Goal: Information Seeking & Learning: Learn about a topic

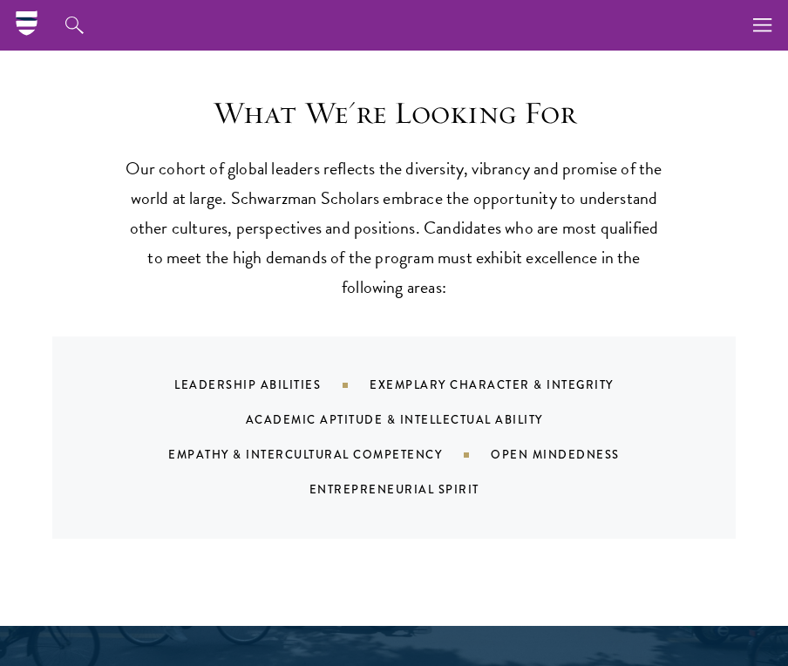
scroll to position [1394, 0]
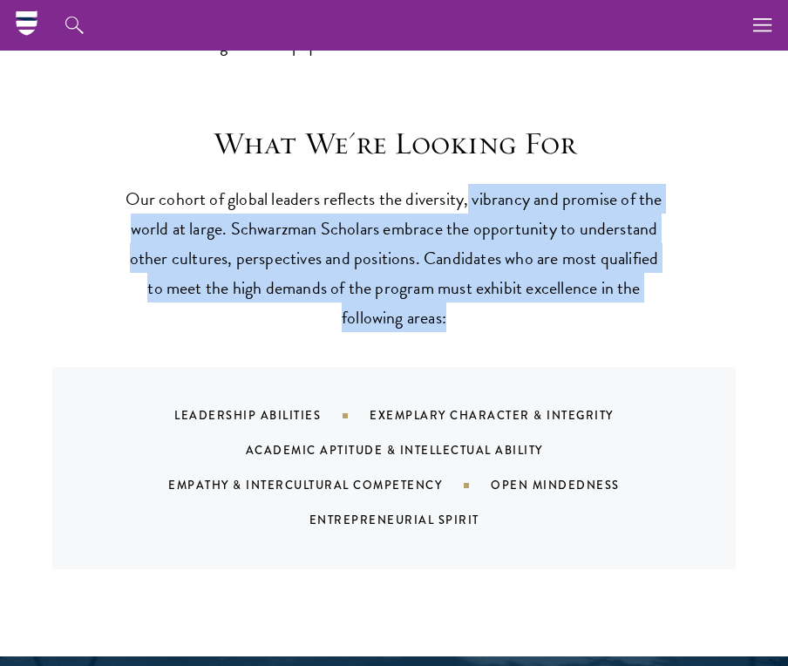
drag, startPoint x: 466, startPoint y: 196, endPoint x: 598, endPoint y: 315, distance: 177.7
click at [598, 315] on p "Our cohort of global leaders reflects the diversity, vibrancy and promise of th…" at bounding box center [394, 258] width 540 height 148
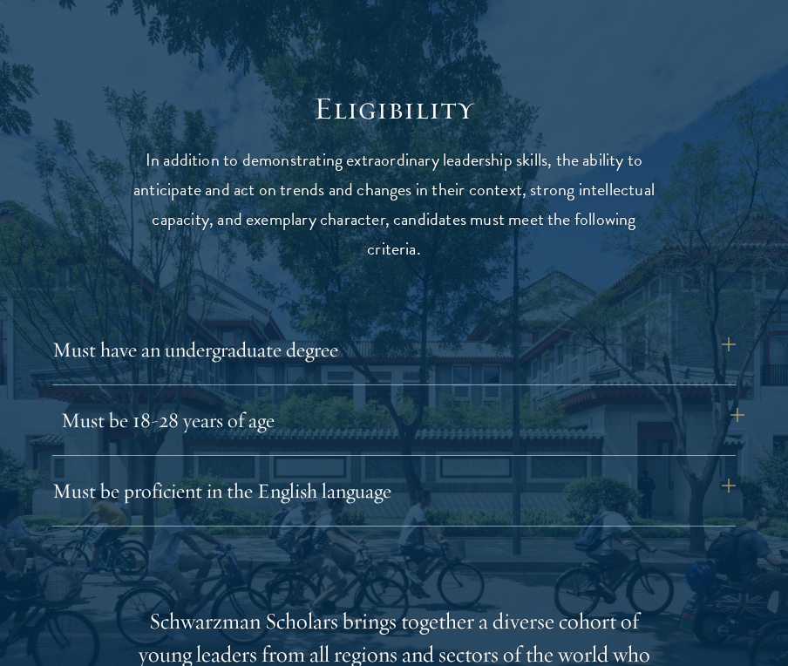
scroll to position [2092, 0]
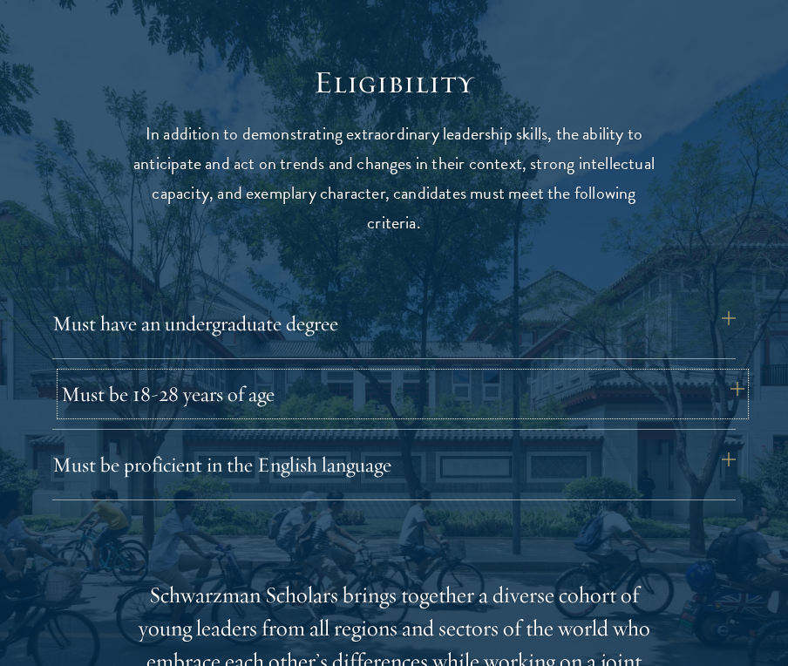
click at [729, 388] on button "Must be 18-28 years of age" at bounding box center [402, 394] width 683 height 42
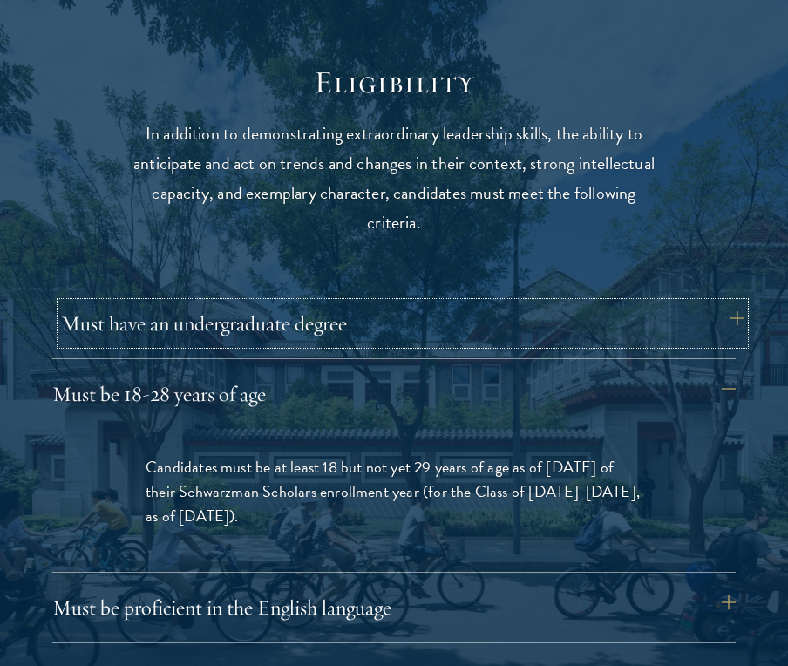
click at [704, 332] on button "Must have an undergraduate degree" at bounding box center [402, 323] width 683 height 42
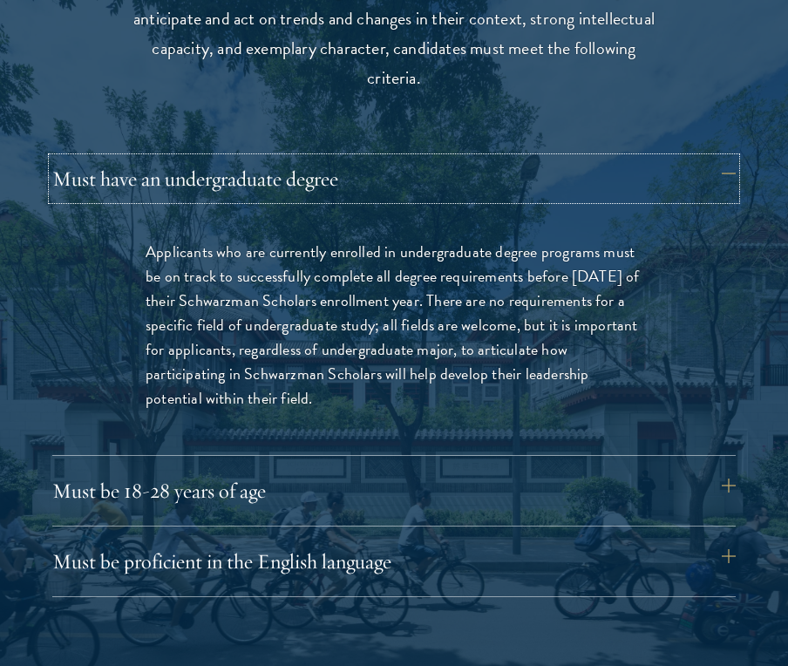
scroll to position [2440, 0]
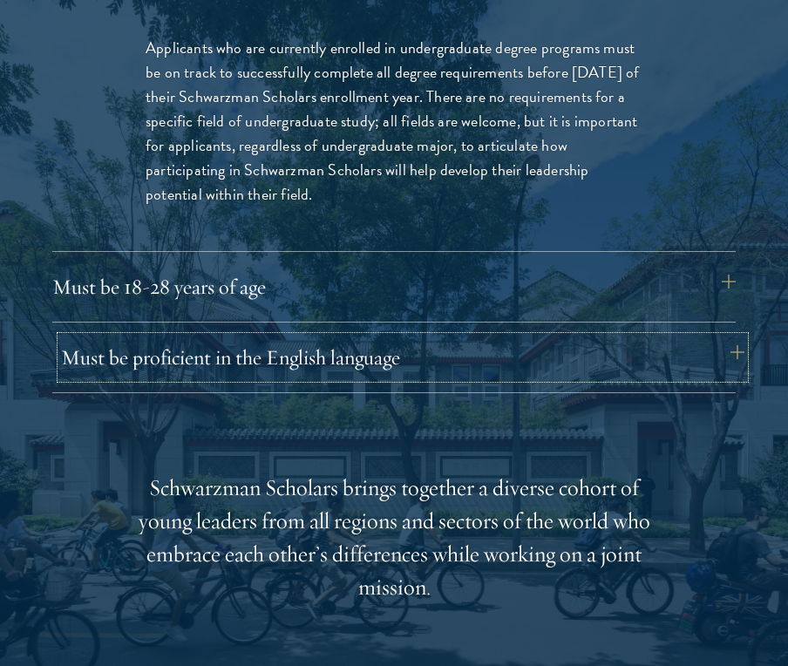
click at [668, 355] on button "Must be proficient in the English language" at bounding box center [402, 357] width 683 height 42
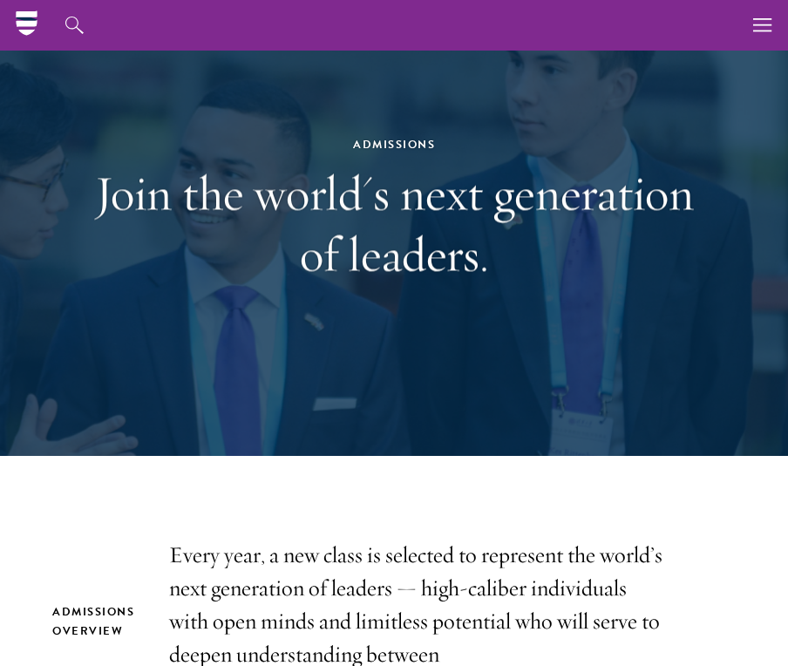
scroll to position [0, 0]
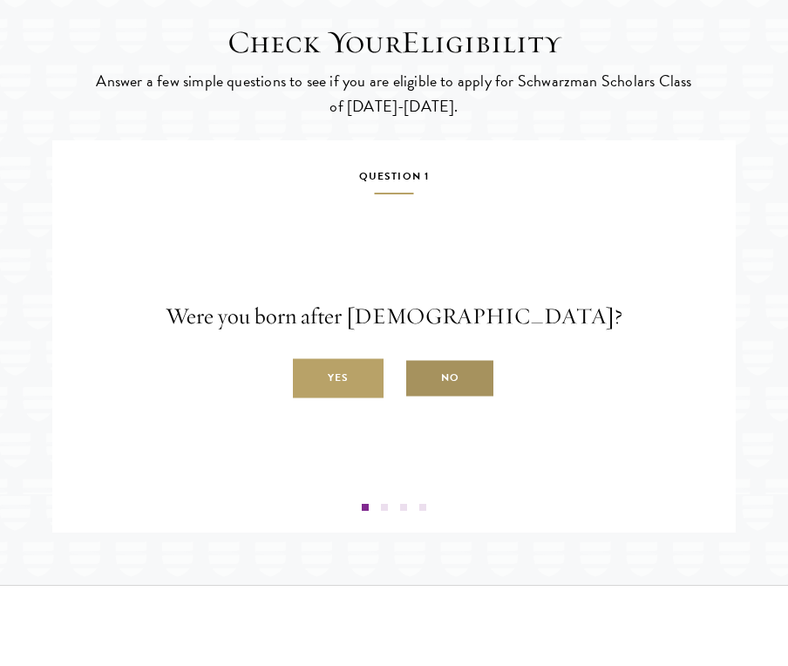
click at [445, 398] on label "No" at bounding box center [449, 378] width 91 height 39
click at [420, 376] on input "No" at bounding box center [412, 369] width 16 height 16
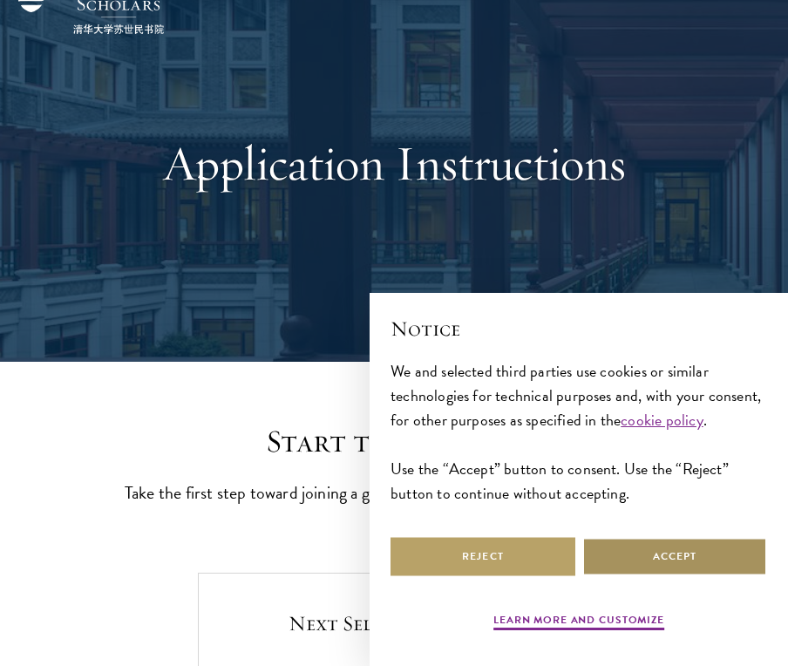
click at [672, 551] on button "Accept" at bounding box center [674, 556] width 185 height 39
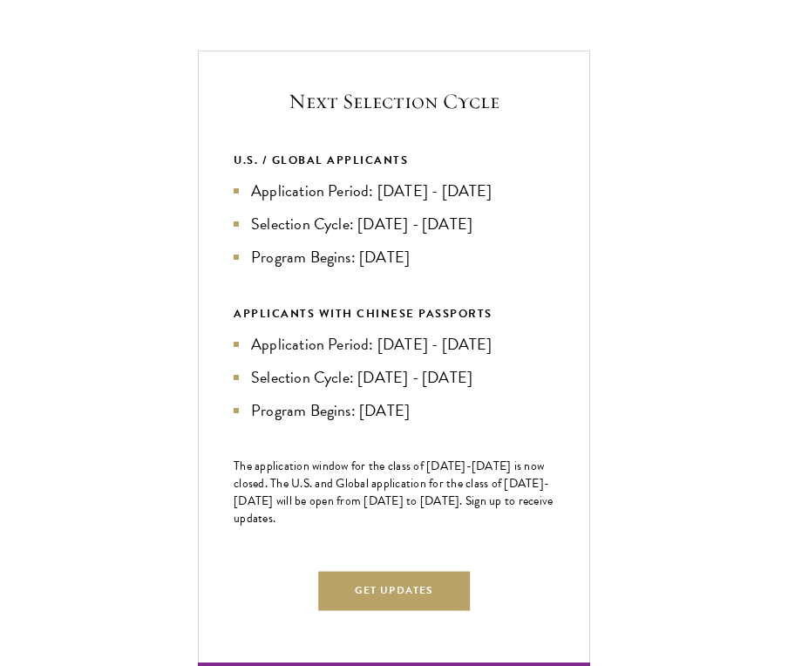
scroll to position [610, 0]
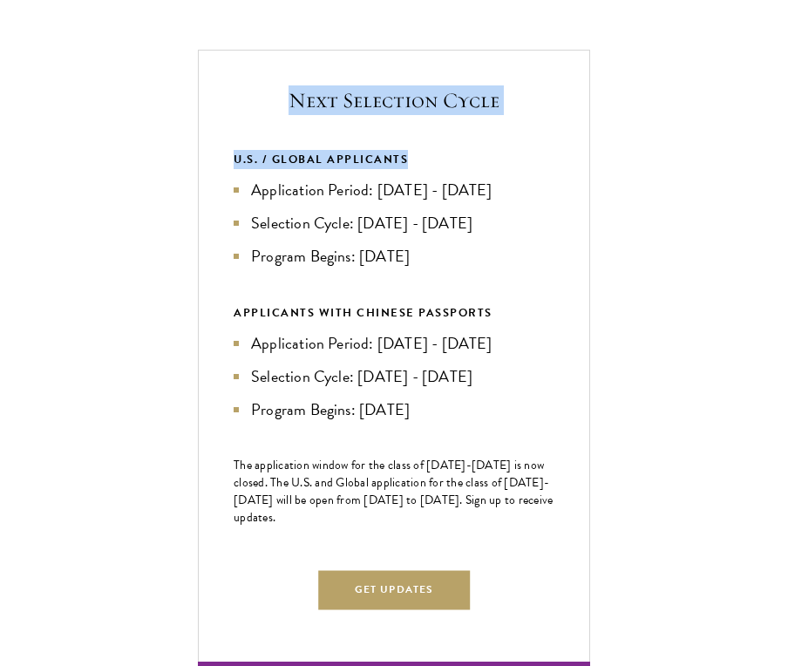
drag, startPoint x: 292, startPoint y: 125, endPoint x: 505, endPoint y: 182, distance: 220.9
click at [505, 182] on div "Next Selection Cycle U.S. / GLOBAL APPLICANTS Application Period: [DATE] - [DAT…" at bounding box center [394, 360] width 392 height 620
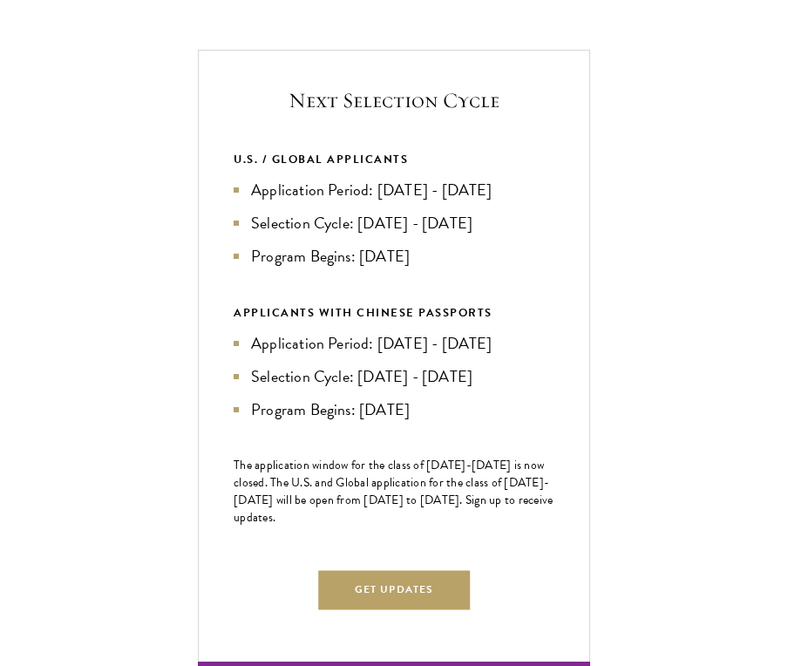
click at [515, 268] on ul "Application Period: [DATE] - [DATE] Selection Cycle: [DATE] - [DATE] Program Be…" at bounding box center [394, 223] width 321 height 91
drag, startPoint x: 252, startPoint y: 221, endPoint x: 529, endPoint y: 221, distance: 277.1
click at [529, 202] on li "Application Period: [DATE] - [DATE]" at bounding box center [394, 190] width 321 height 24
click at [518, 202] on li "Application Period: [DATE] - [DATE]" at bounding box center [394, 190] width 321 height 24
drag, startPoint x: 351, startPoint y: 258, endPoint x: 464, endPoint y: 251, distance: 112.6
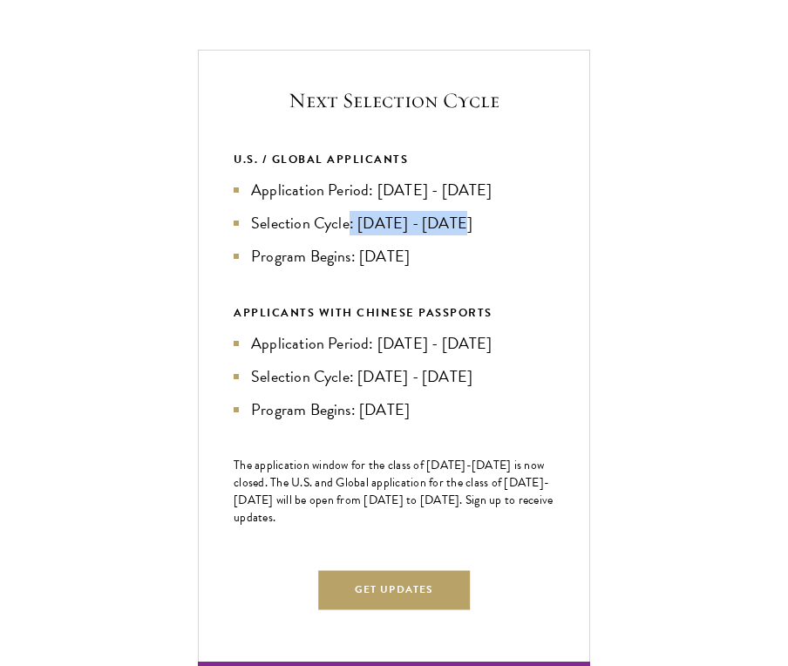
click at [464, 235] on li "Selection Cycle: [DATE] - [DATE]" at bounding box center [394, 223] width 321 height 24
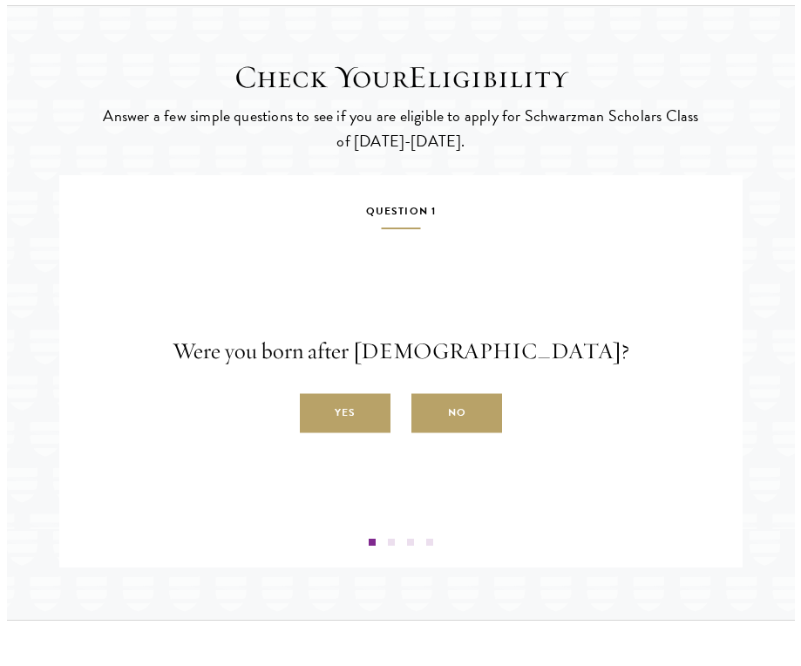
scroll to position [2527, 0]
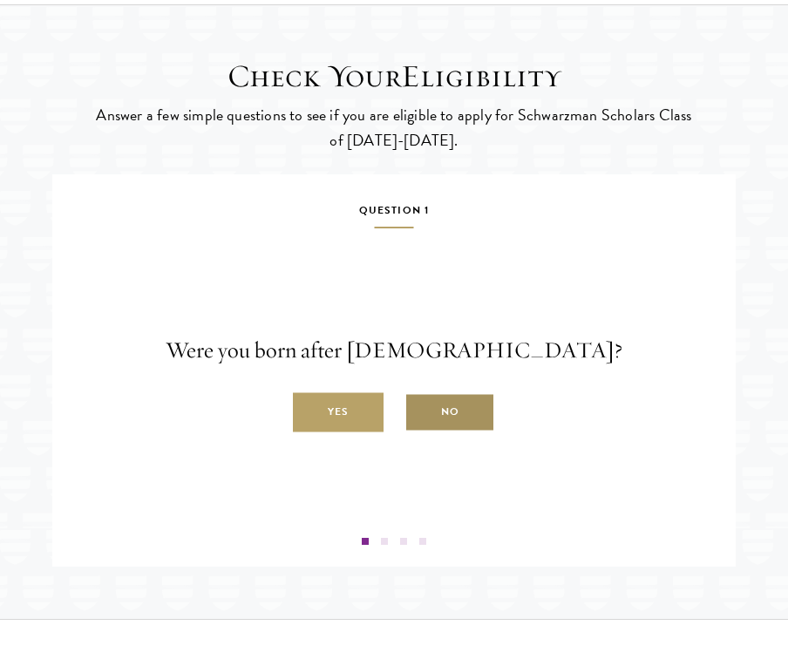
click at [451, 428] on label "No" at bounding box center [449, 412] width 91 height 39
click at [420, 410] on input "No" at bounding box center [412, 403] width 16 height 16
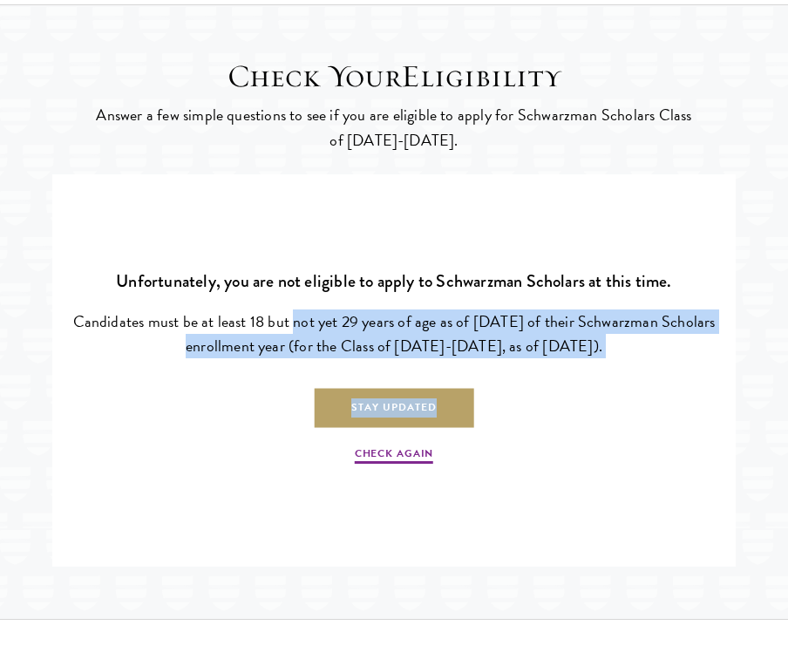
drag, startPoint x: 295, startPoint y: 357, endPoint x: 697, endPoint y: 396, distance: 403.6
click at [697, 396] on div "Unfortunately, you are not eligible to apply to Schwarzman Scholars at this tim…" at bounding box center [393, 365] width 657 height 331
click at [429, 428] on link "Stay Updated" at bounding box center [394, 408] width 159 height 39
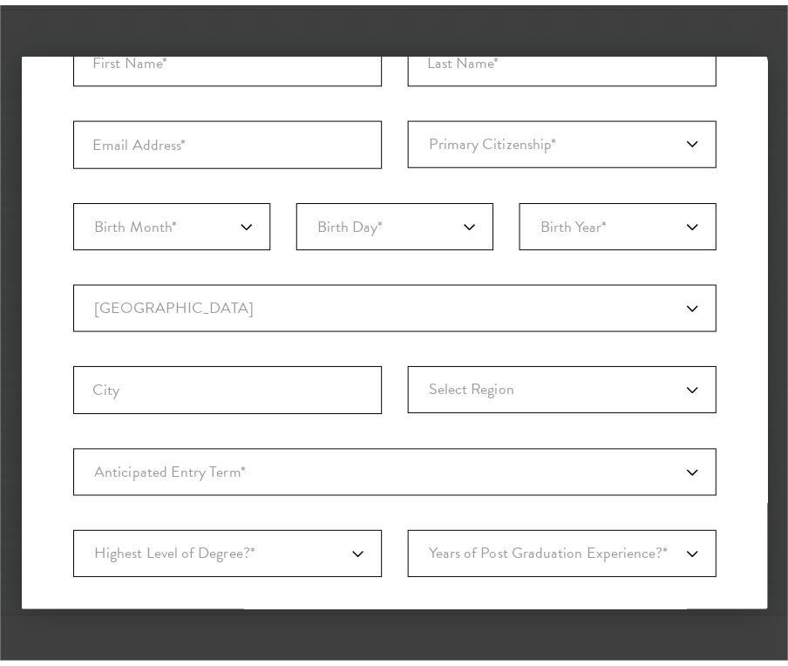
scroll to position [0, 0]
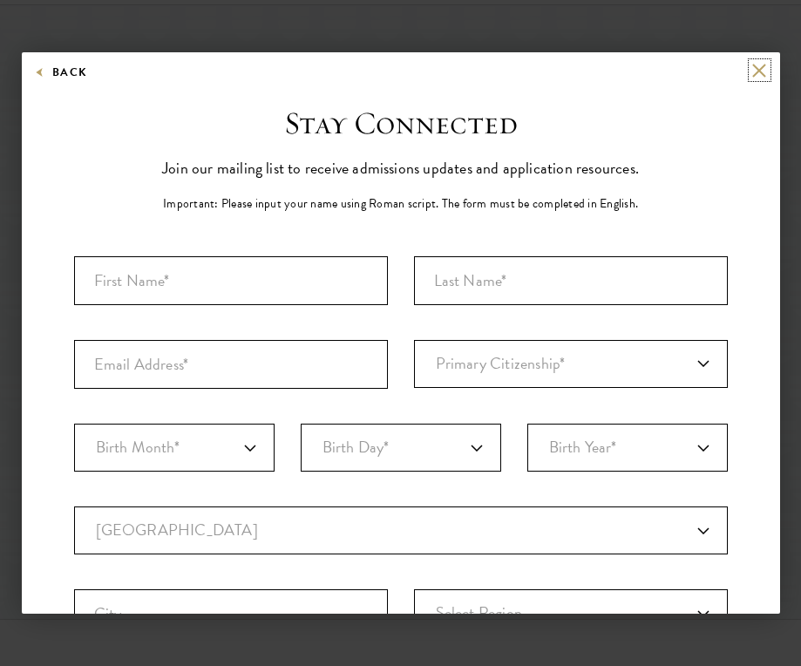
click at [753, 76] on button at bounding box center [759, 70] width 15 height 15
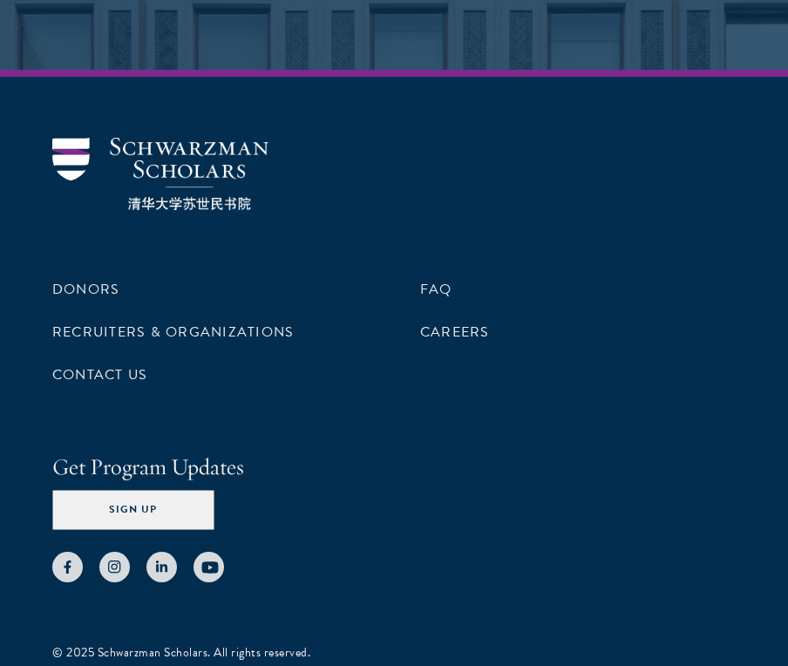
scroll to position [3813, 0]
